Goal: Book appointment/travel/reservation

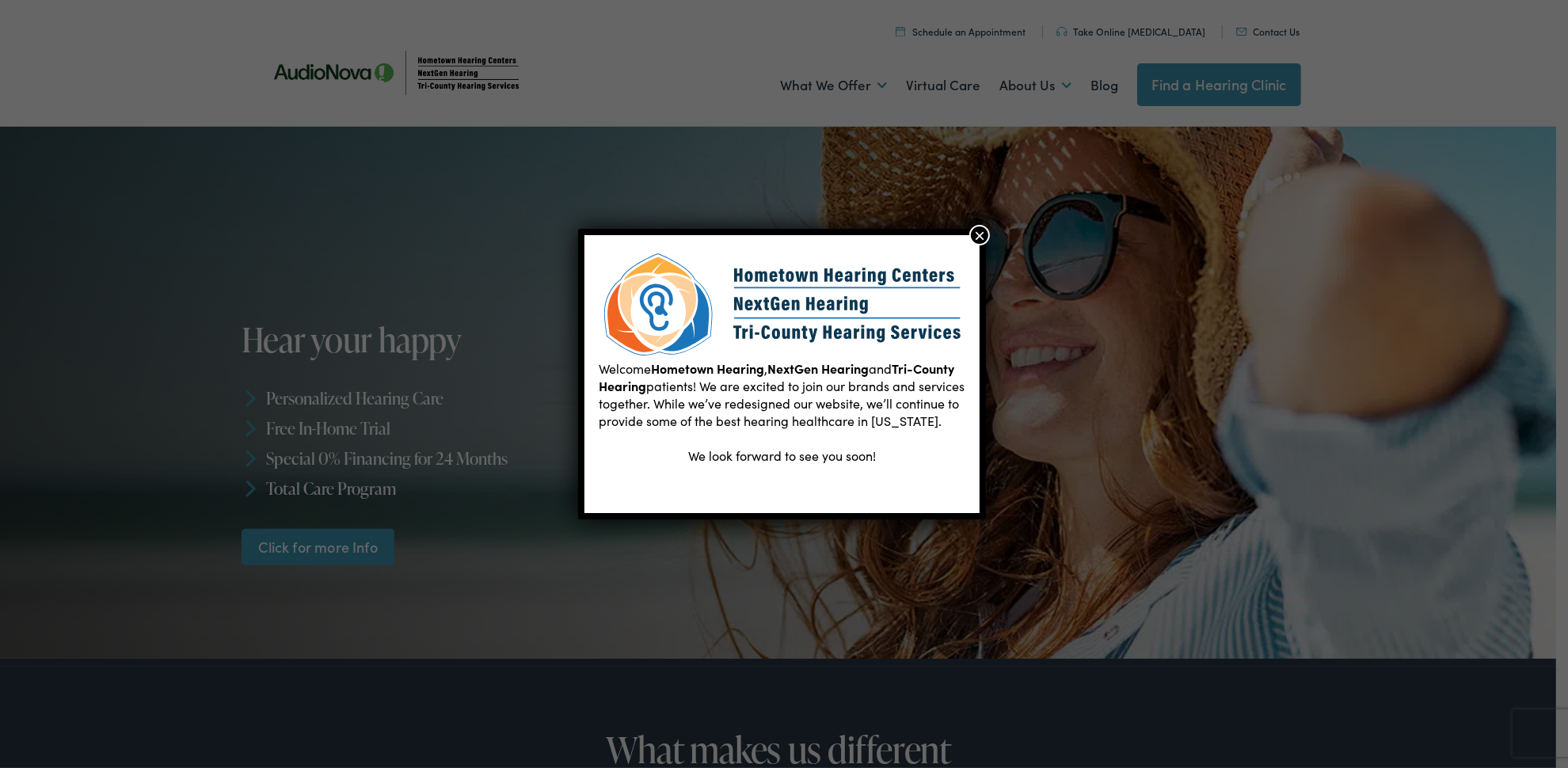
click at [975, 232] on button "×" at bounding box center [979, 235] width 21 height 21
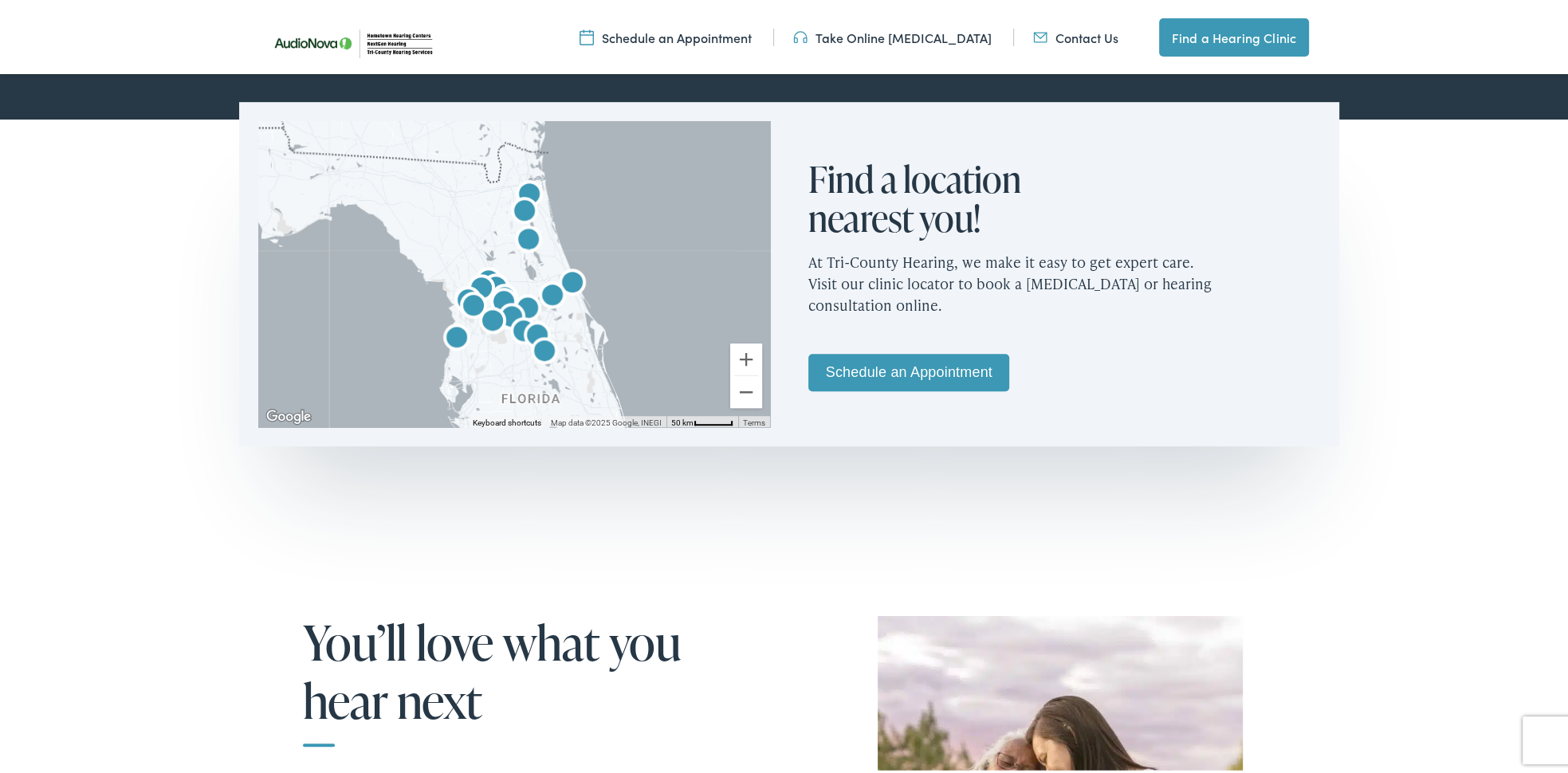
scroll to position [941, 0]
click at [960, 360] on link "Schedule an Appointment" at bounding box center [908, 369] width 201 height 37
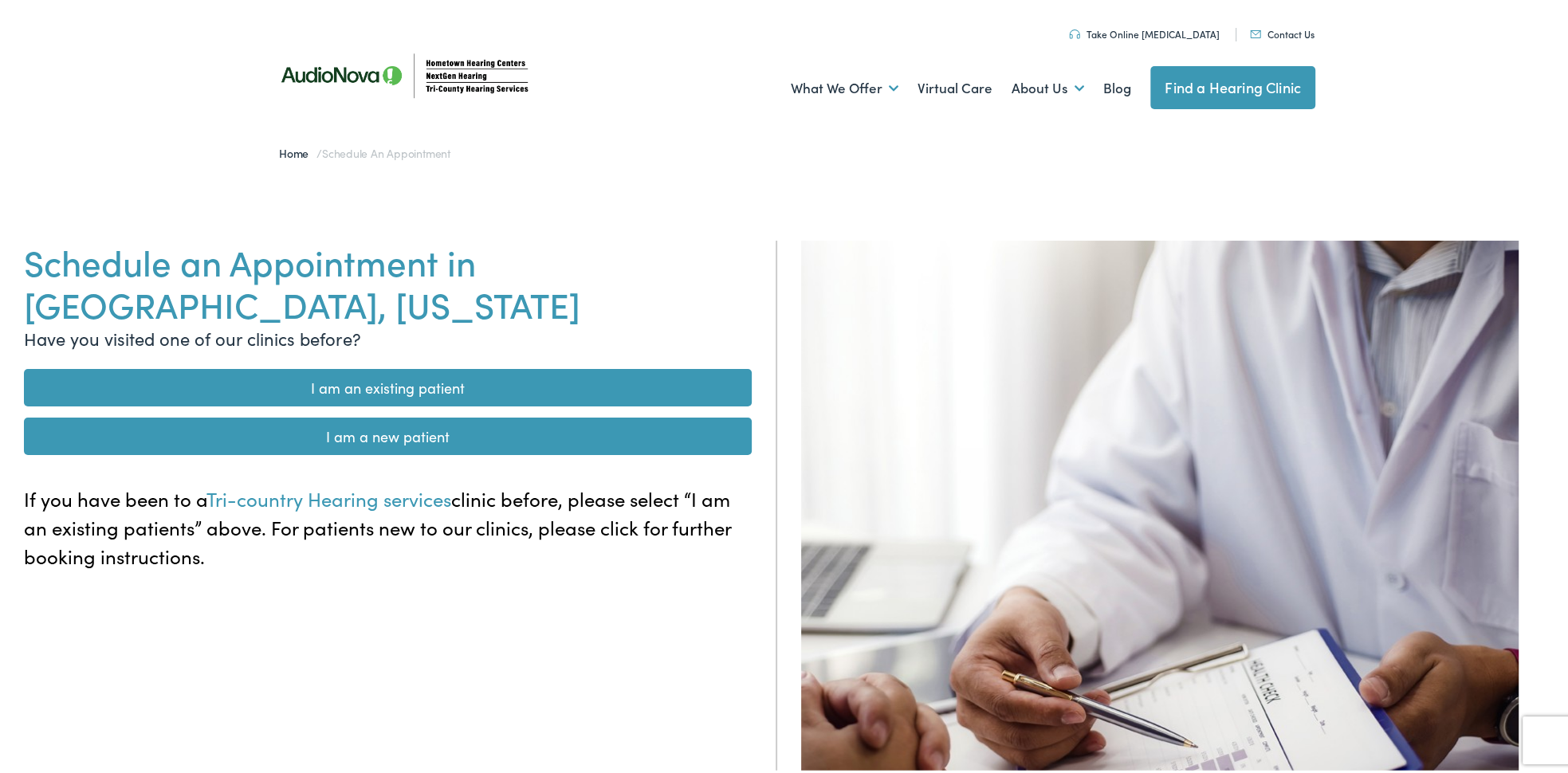
click at [496, 367] on link "I am an existing patient" at bounding box center [388, 385] width 728 height 37
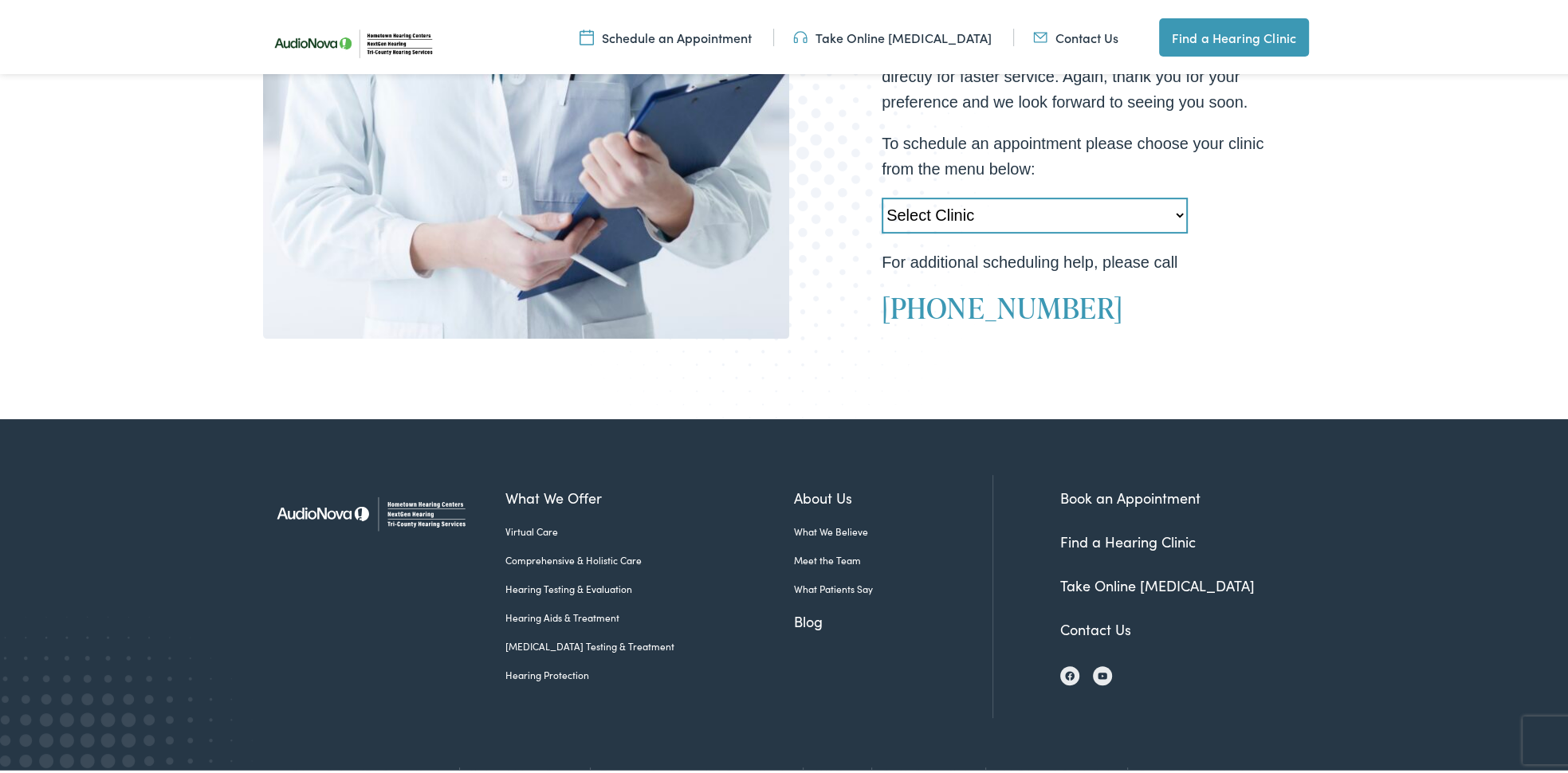
scroll to position [580, 0]
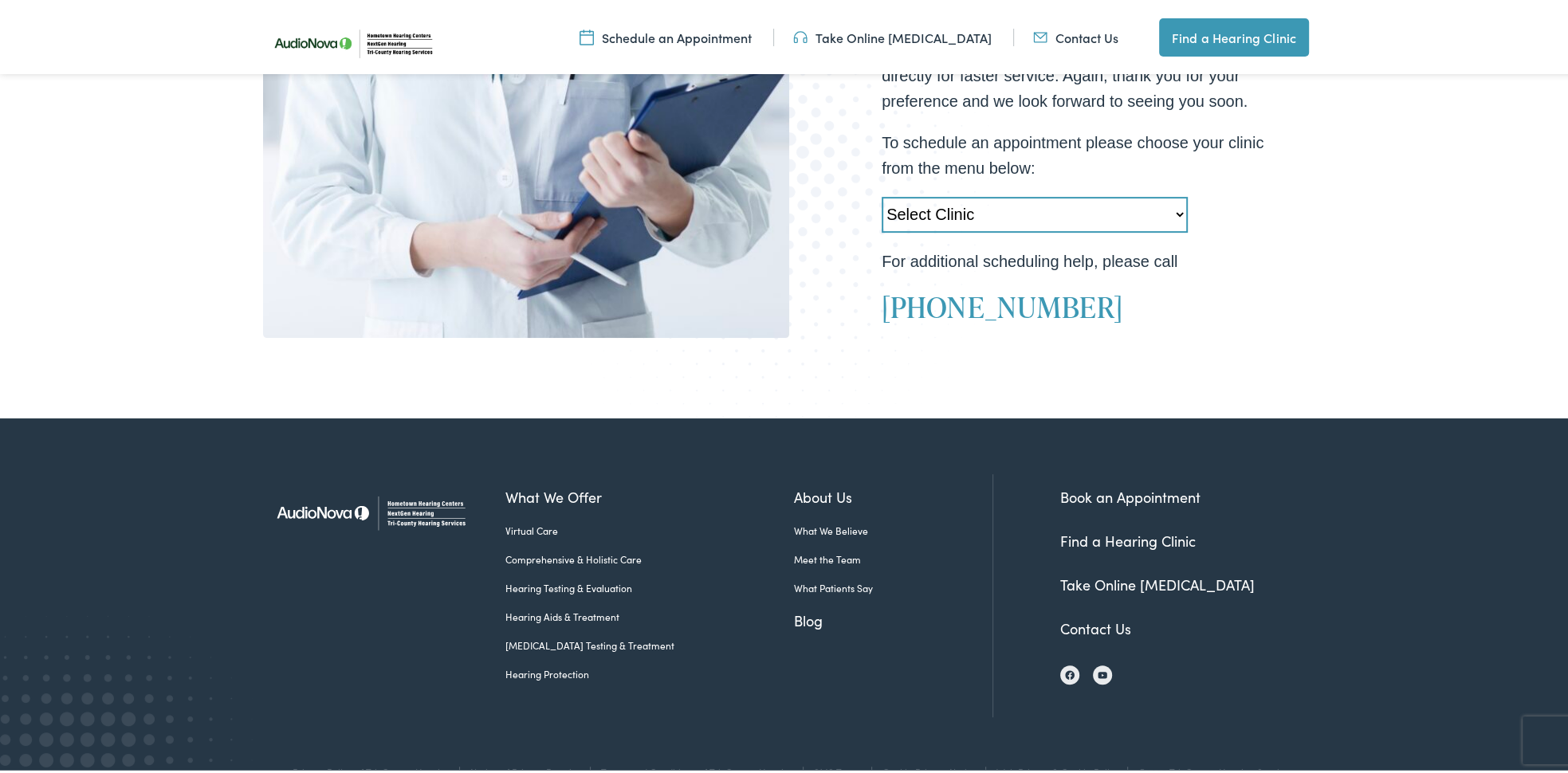
click at [1173, 216] on select "Select Clinic Kissimmee-FL-AudioNova 910 W Vine St. Orlando-FL-AudioNova 8958 C…" at bounding box center [1034, 212] width 306 height 36
select select "https://tri-countyhearing.alpacaaudiology.com/locations/green-cove-springs-fl-n…"
click at [881, 195] on select "Select Clinic Kissimmee-FL-AudioNova 910 W Vine St. Orlando-FL-AudioNova 8958 C…" at bounding box center [1034, 212] width 306 height 36
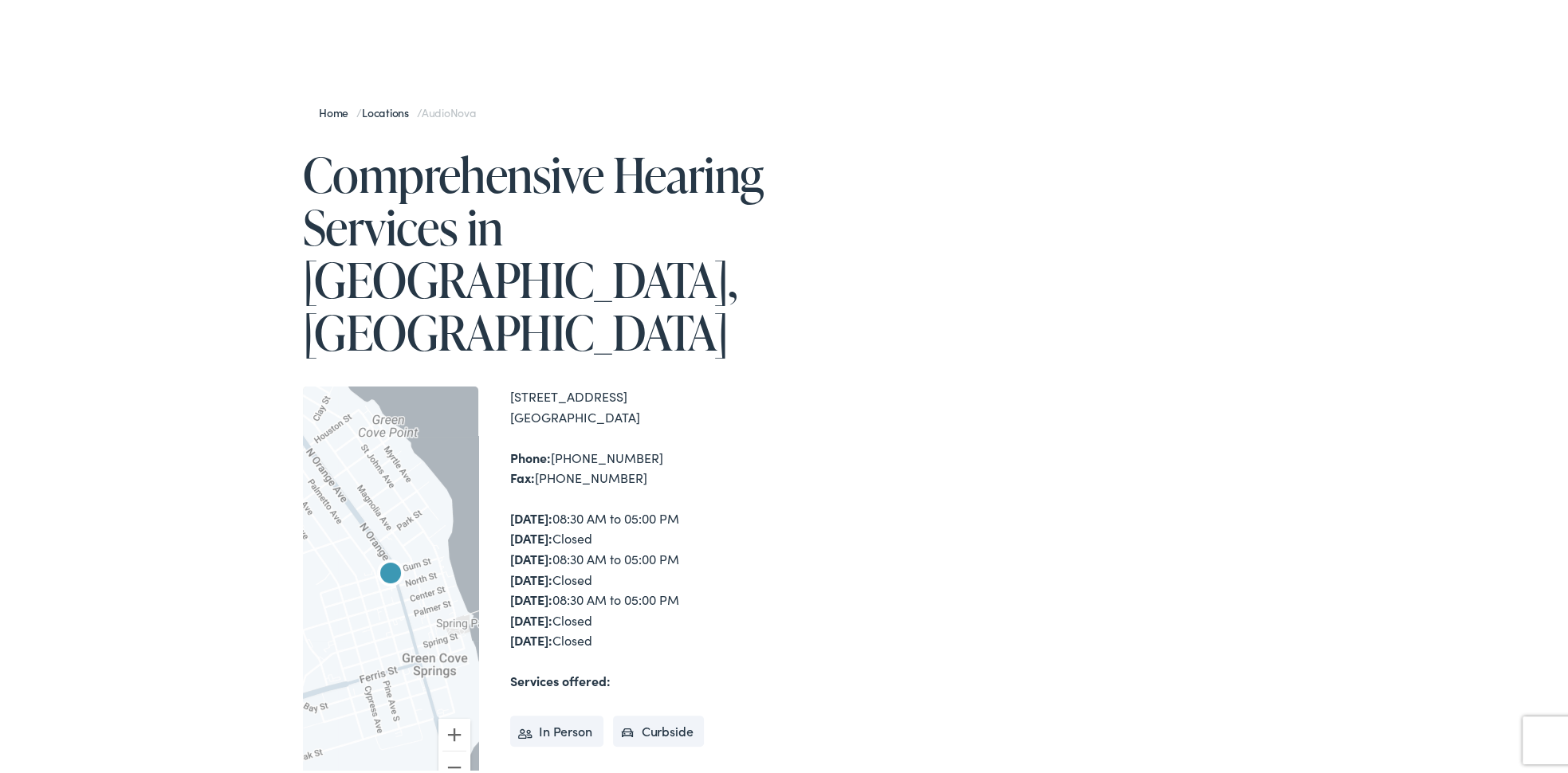
scroll to position [144, 0]
